Goal: Obtain resource: Download file/media

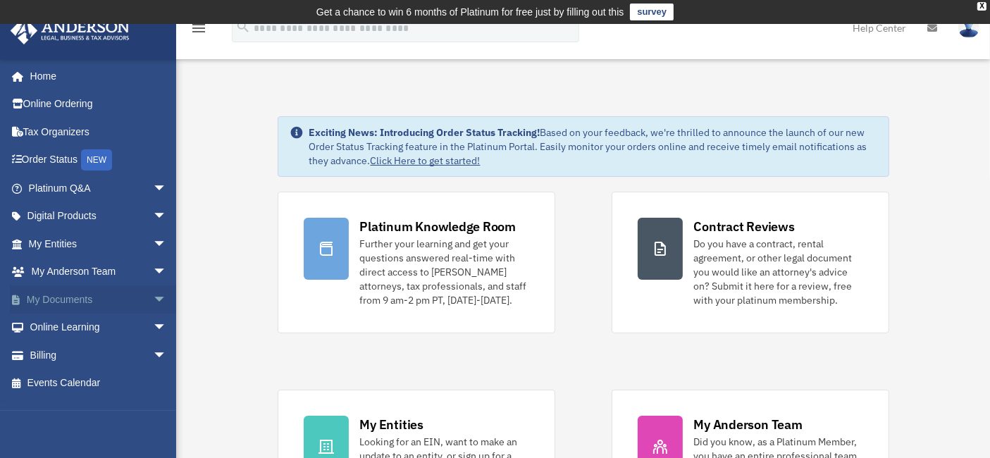
click at [153, 298] on span "arrow_drop_down" at bounding box center [167, 299] width 28 height 29
click at [52, 325] on link "Box" at bounding box center [104, 327] width 168 height 28
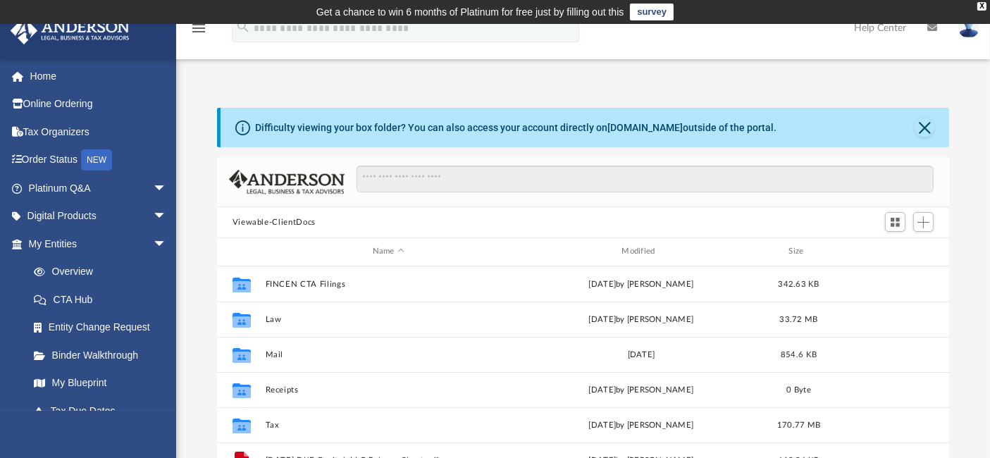
scroll to position [156, 0]
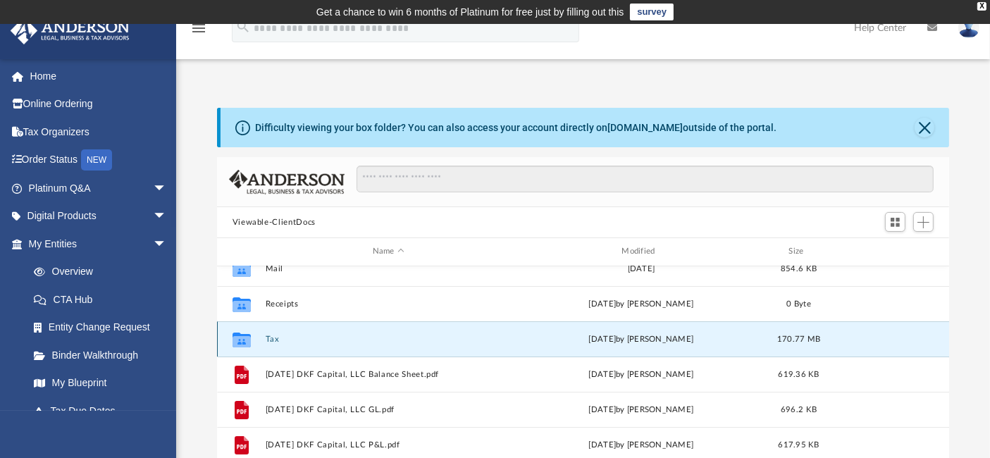
click at [268, 338] on button "Tax" at bounding box center [388, 339] width 246 height 9
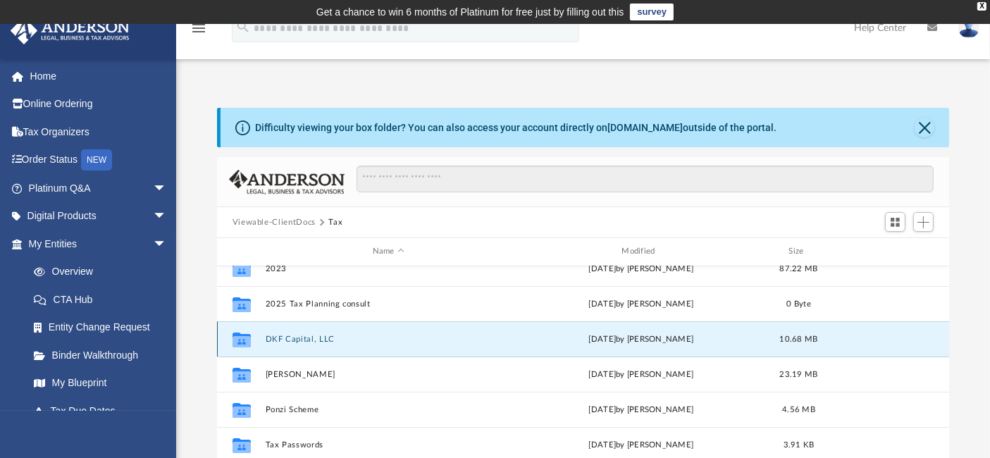
click at [297, 335] on button "DKF Capital, LLC" at bounding box center [388, 339] width 246 height 9
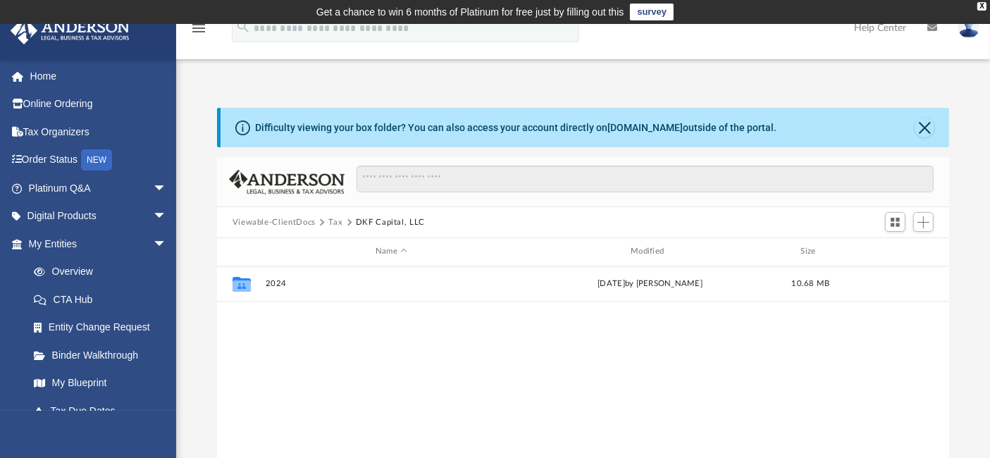
scroll to position [0, 0]
click at [334, 222] on button "Tax" at bounding box center [335, 222] width 14 height 13
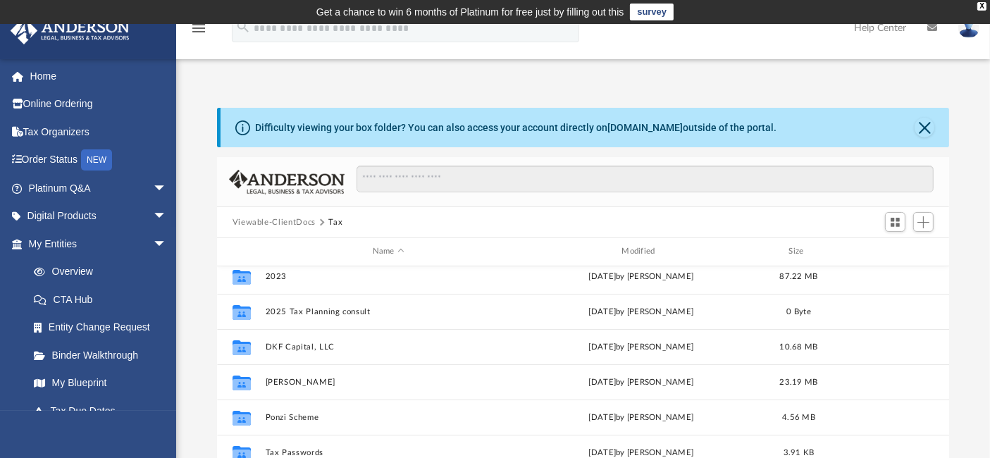
scroll to position [156, 0]
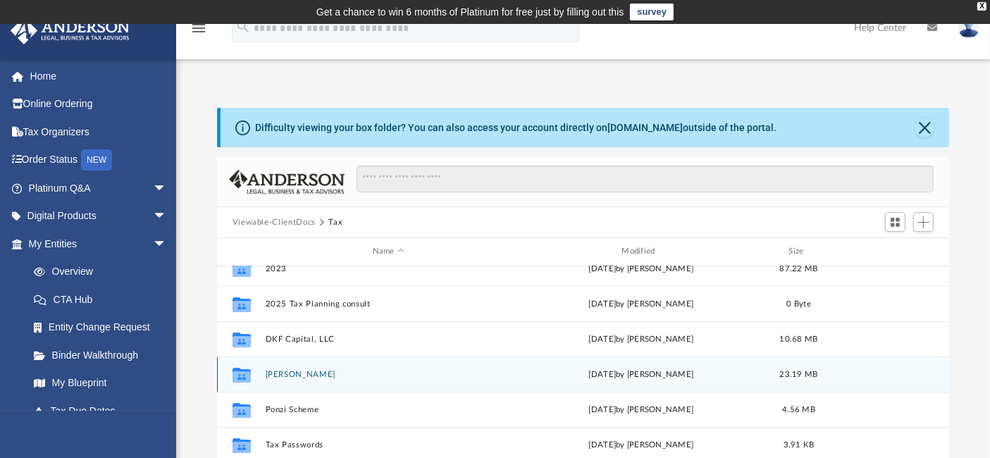
click at [282, 370] on button "[PERSON_NAME]" at bounding box center [388, 374] width 246 height 9
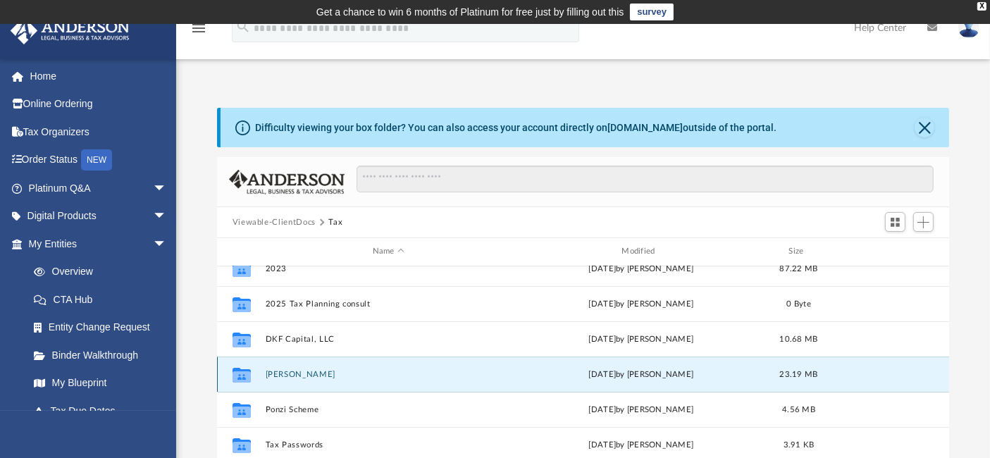
click at [282, 370] on button "[PERSON_NAME]" at bounding box center [388, 374] width 246 height 9
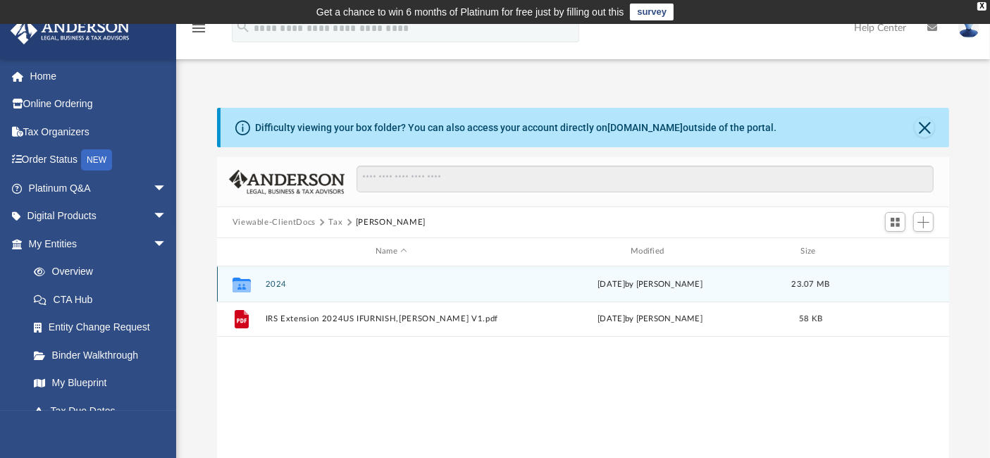
click at [277, 280] on button "2024" at bounding box center [391, 284] width 252 height 9
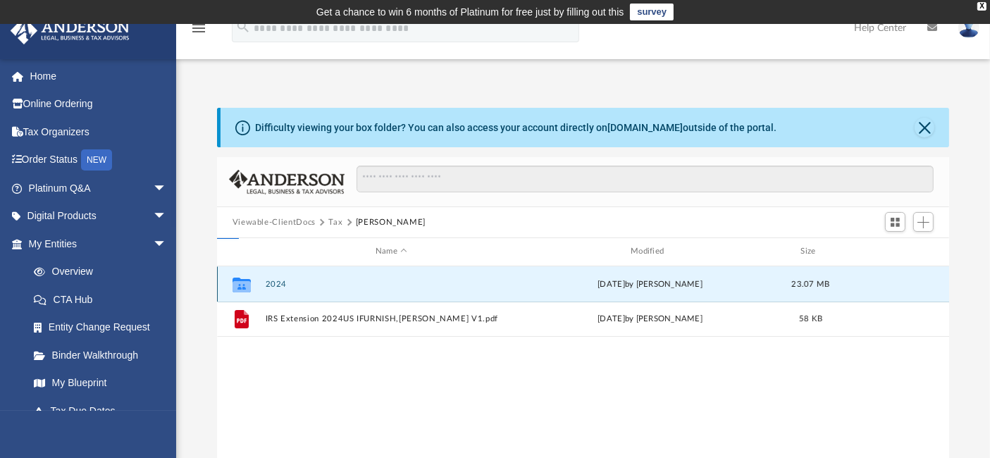
click at [277, 280] on button "2024" at bounding box center [391, 284] width 252 height 9
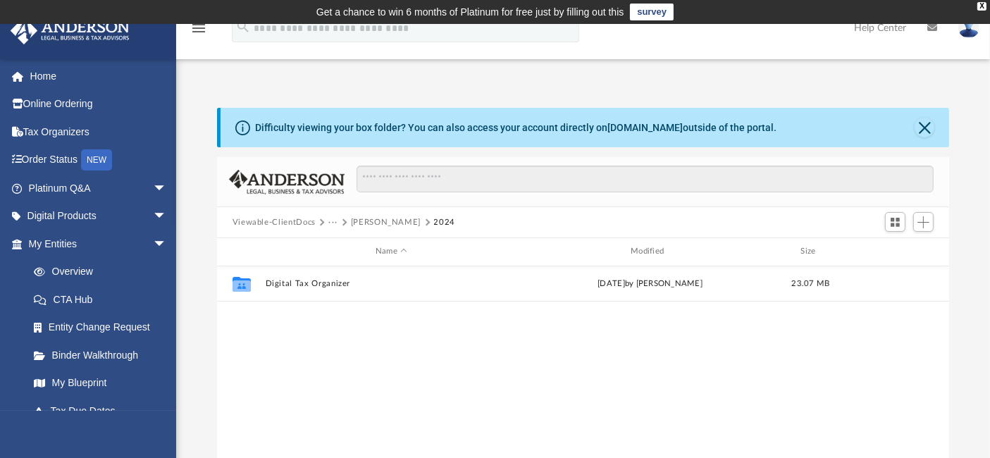
click at [374, 225] on button "[PERSON_NAME]" at bounding box center [386, 222] width 70 height 13
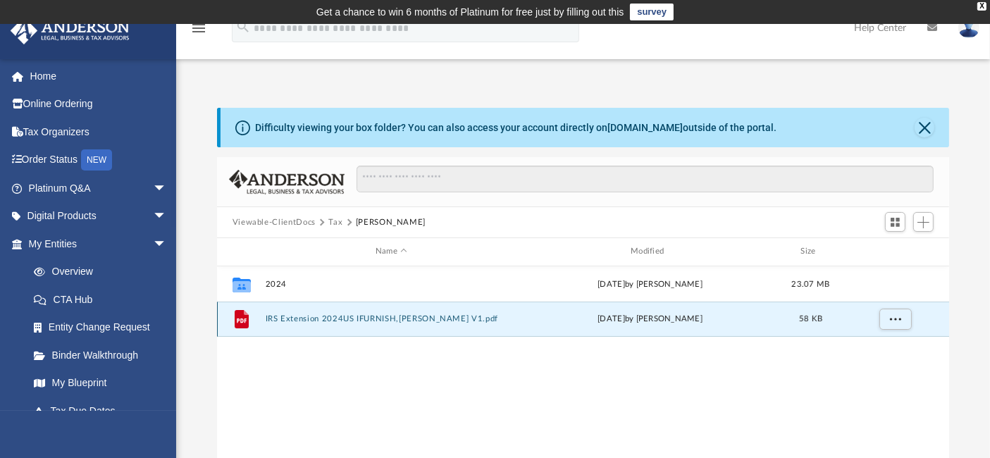
click at [323, 318] on button "IRS Extension 2024US IFURNISH,[PERSON_NAME] V1.pdf" at bounding box center [391, 318] width 252 height 9
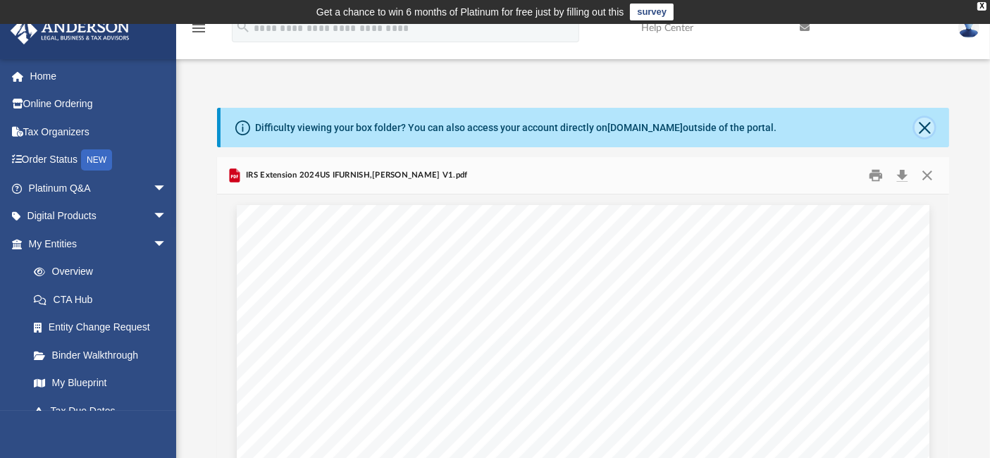
click at [922, 126] on button "Close" at bounding box center [924, 128] width 20 height 20
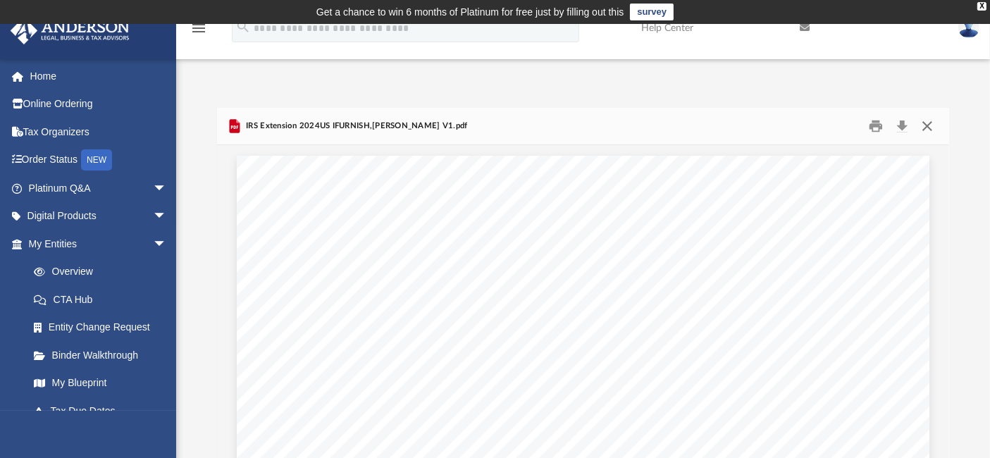
click at [928, 123] on button "Close" at bounding box center [926, 127] width 25 height 22
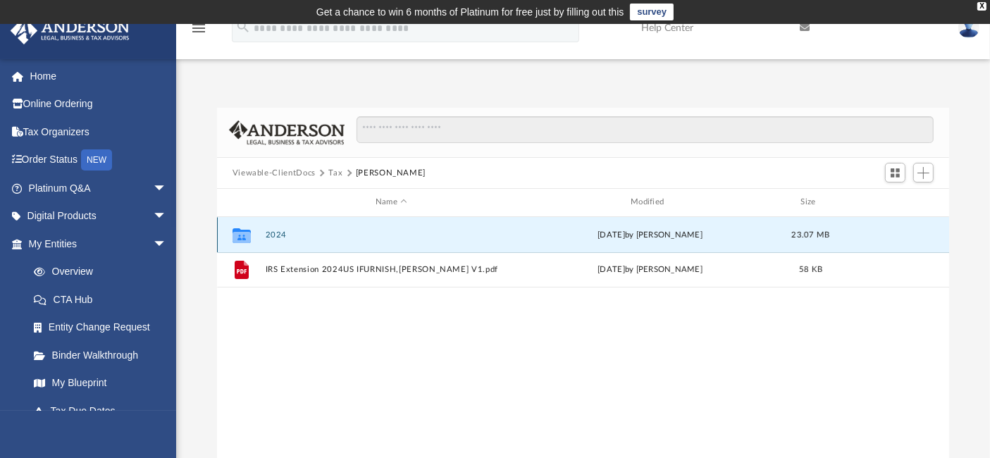
click at [271, 232] on button "2024" at bounding box center [391, 234] width 252 height 9
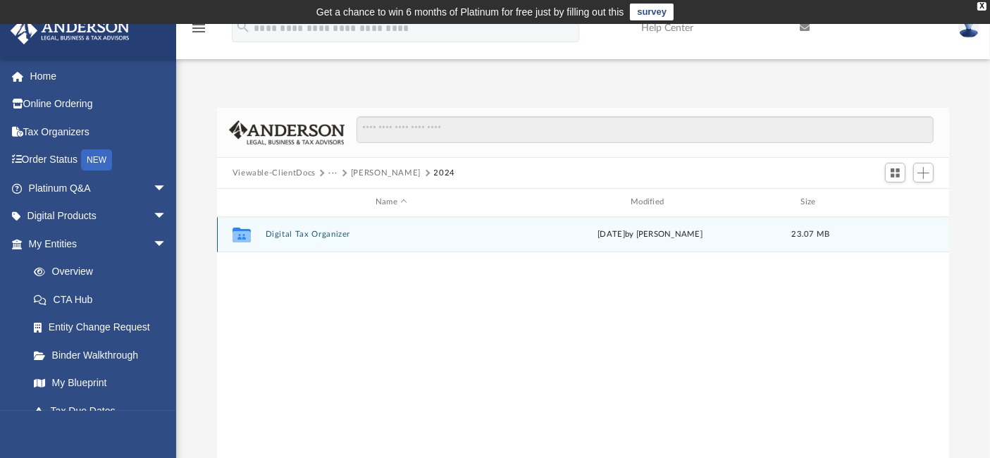
click at [296, 230] on button "Digital Tax Organizer" at bounding box center [391, 234] width 252 height 9
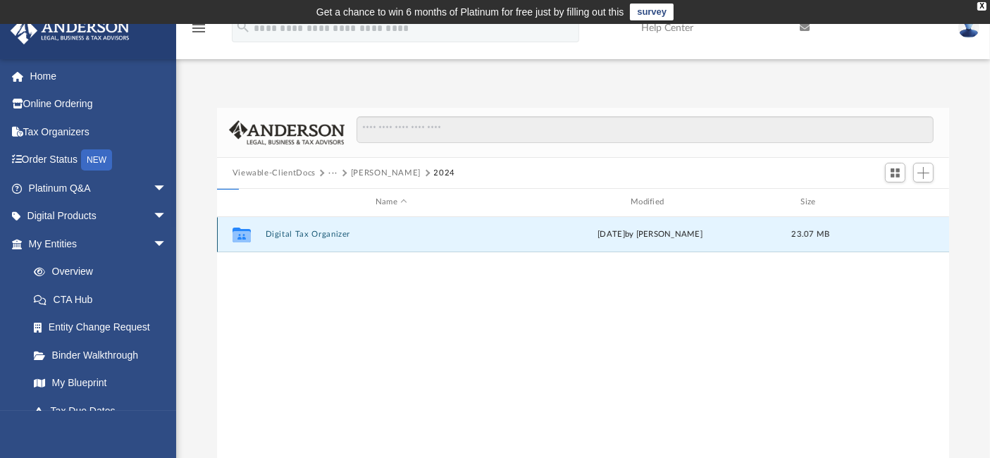
click at [296, 230] on button "Digital Tax Organizer" at bounding box center [391, 234] width 252 height 9
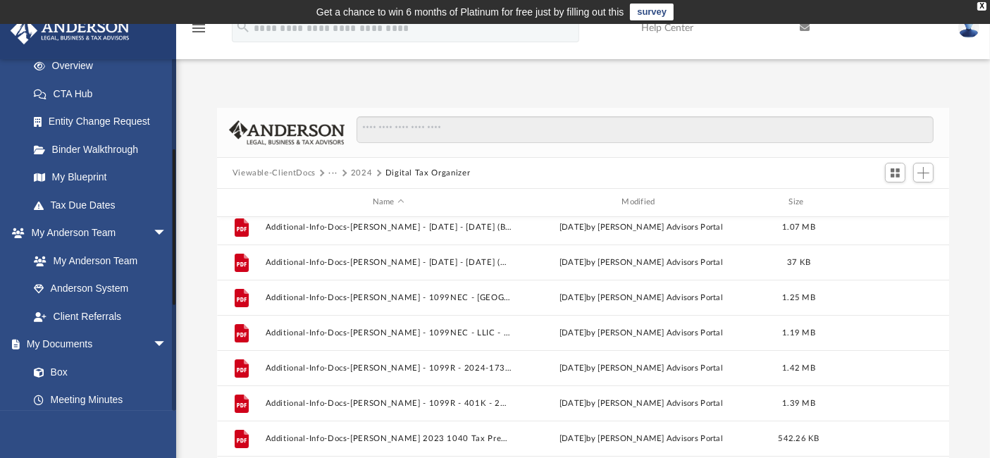
scroll to position [199, 0]
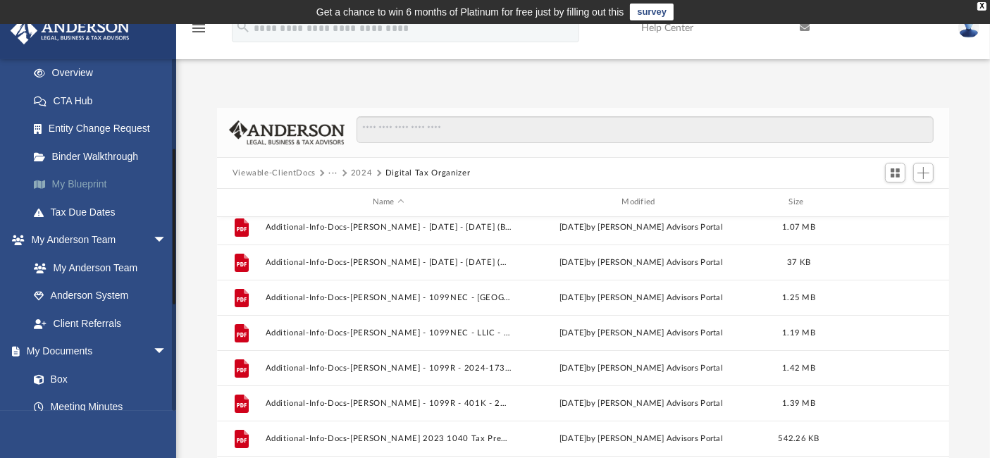
click at [85, 185] on link "My Blueprint" at bounding box center [104, 184] width 168 height 28
